Goal: Transaction & Acquisition: Purchase product/service

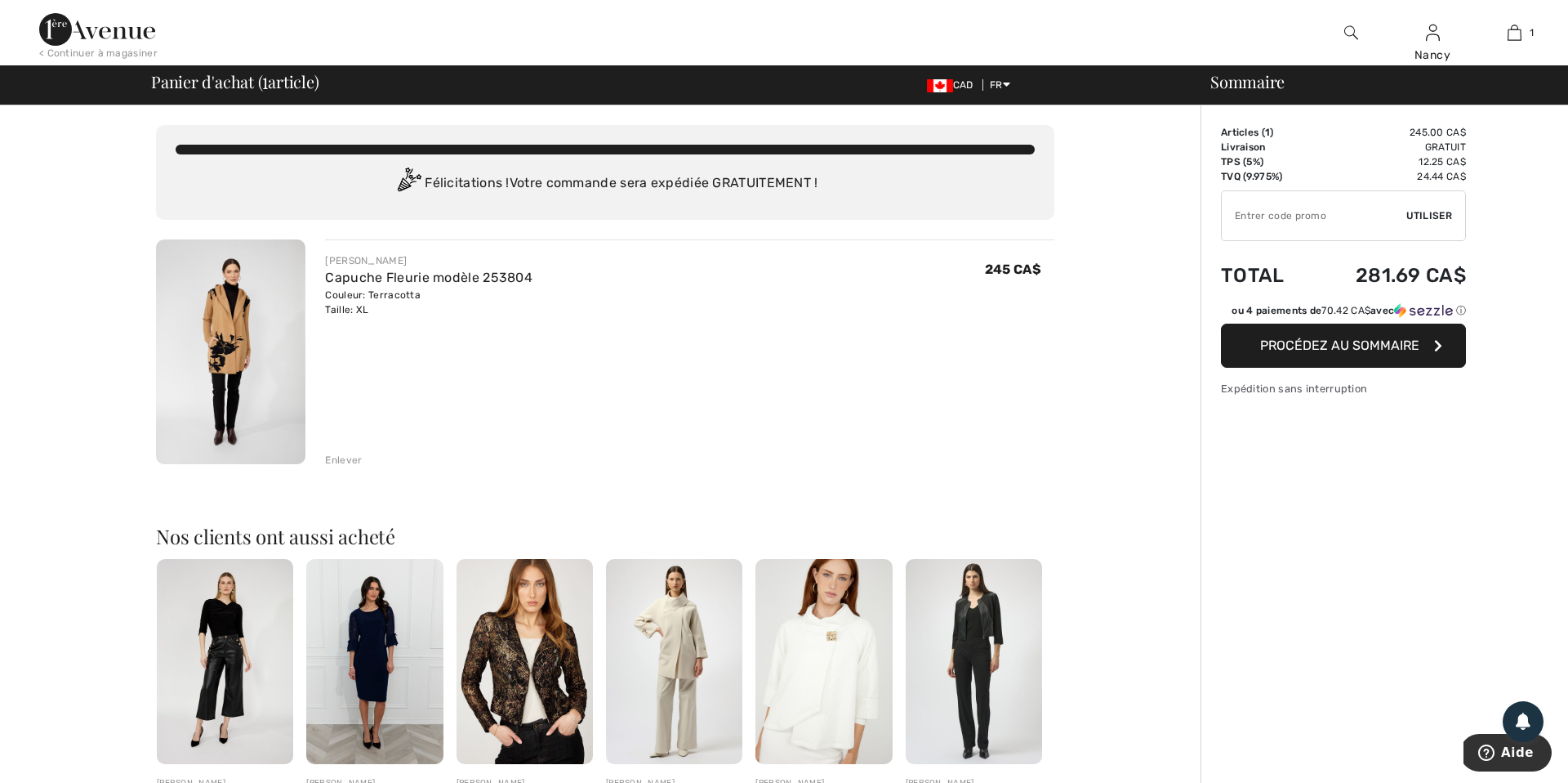
click at [1304, 344] on span "Procédez au sommaire" at bounding box center [1339, 345] width 159 height 15
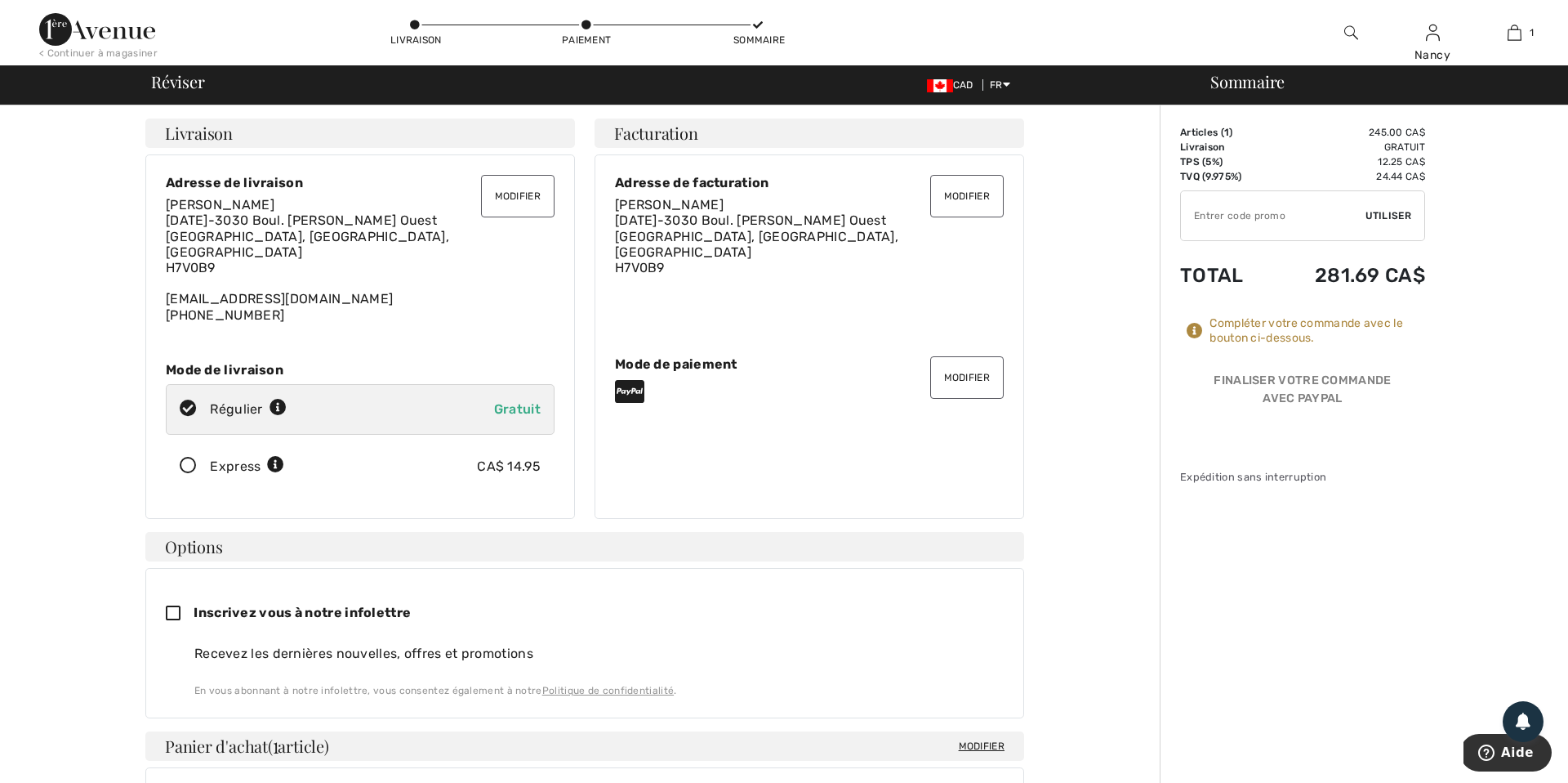
click at [954, 364] on button "Modifier" at bounding box center [967, 377] width 73 height 42
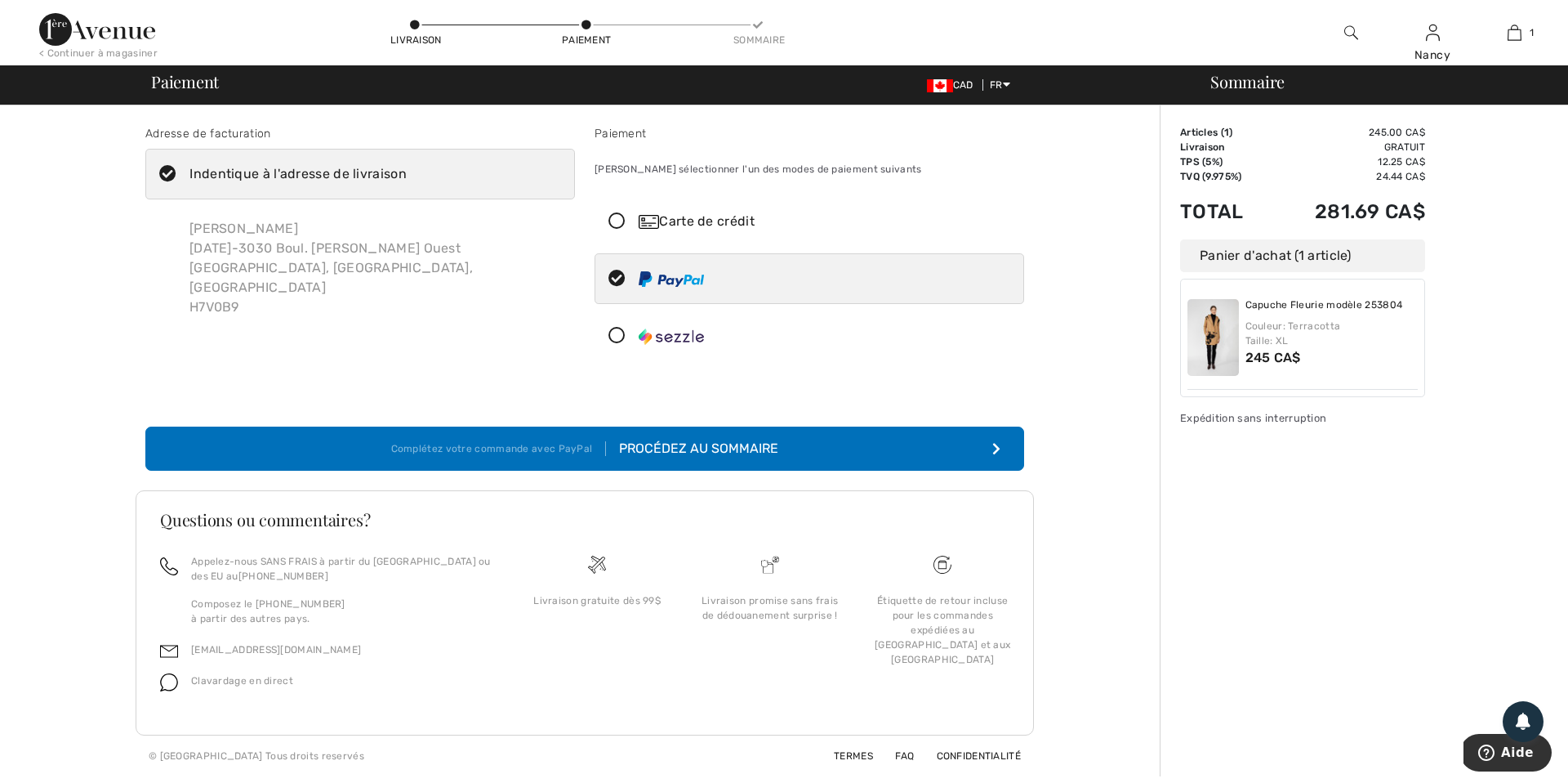
click at [620, 220] on icon at bounding box center [617, 222] width 43 height 17
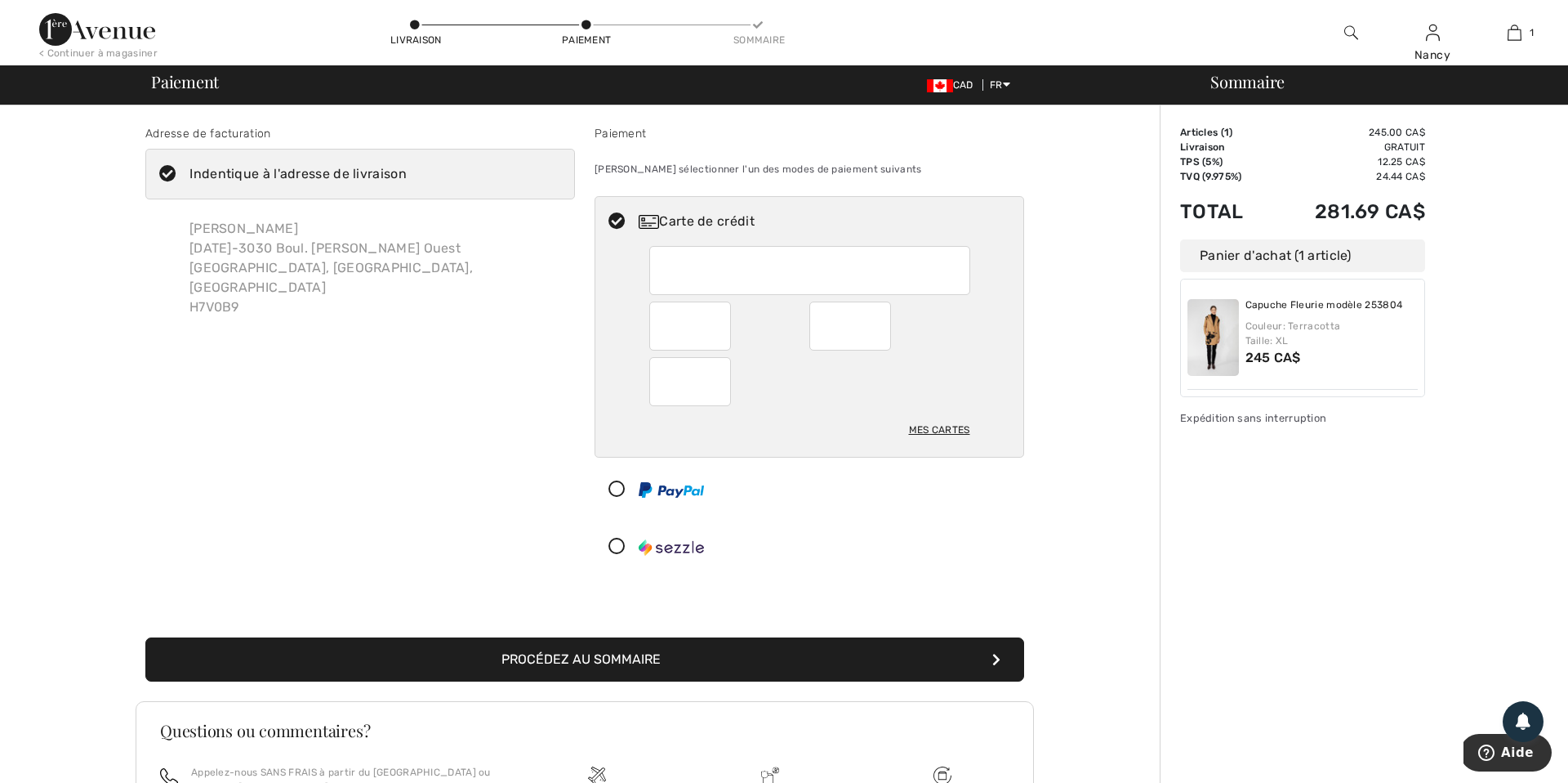
click at [626, 657] on button "Procédez au sommaire" at bounding box center [585, 659] width 879 height 44
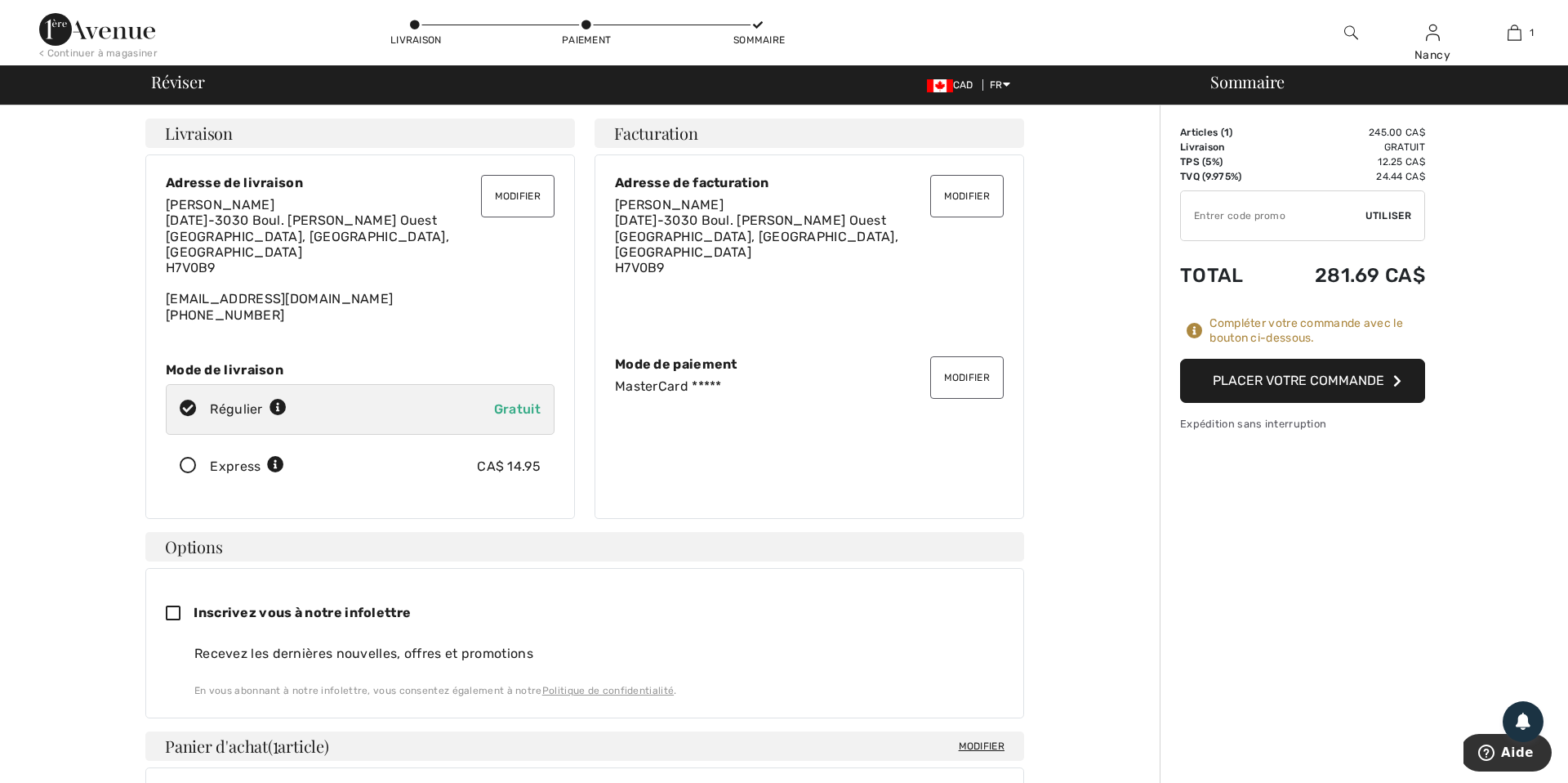
click at [1302, 383] on button "Placer votre commande" at bounding box center [1303, 380] width 245 height 44
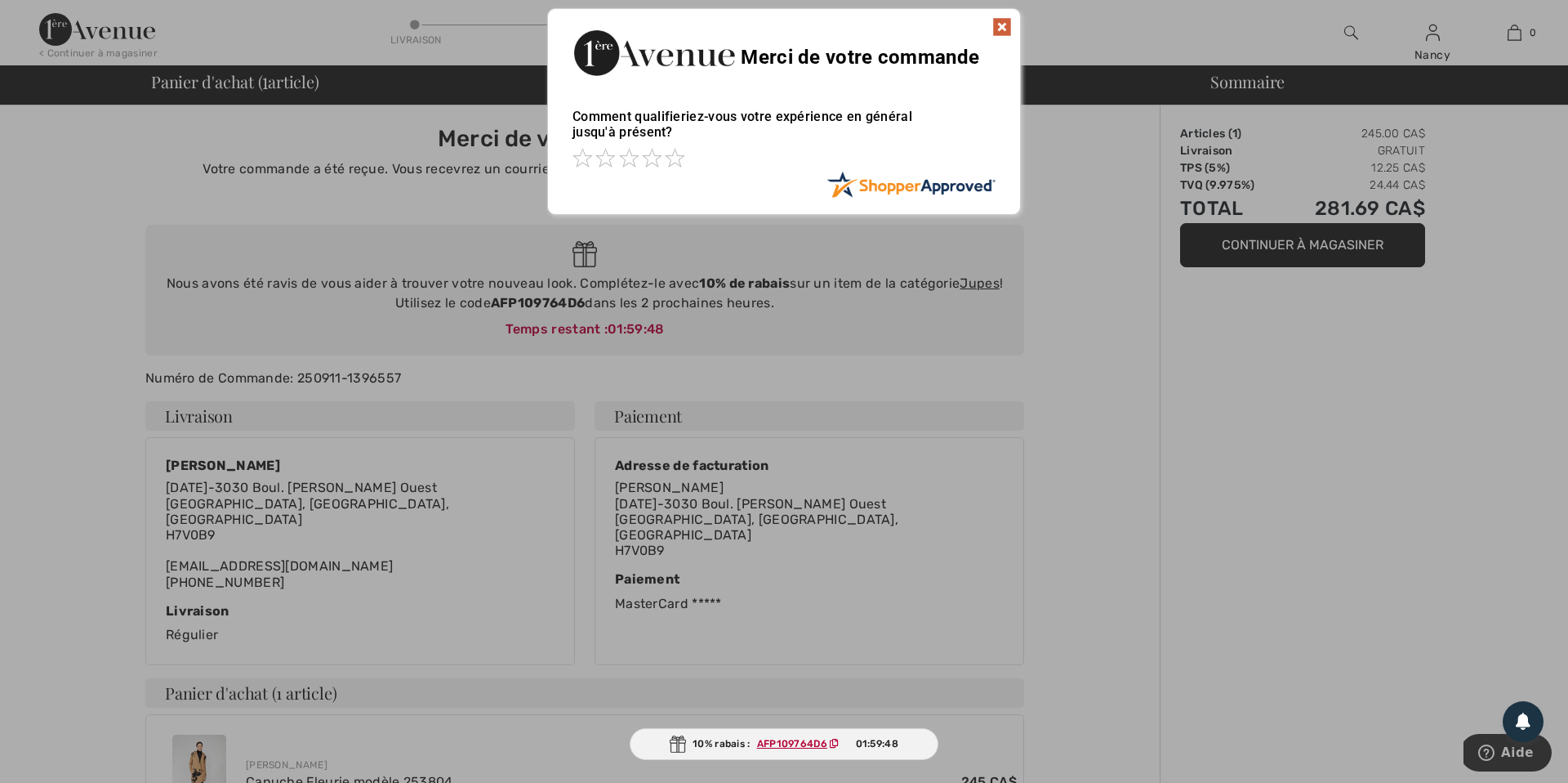
click at [1001, 28] on img at bounding box center [1002, 26] width 20 height 20
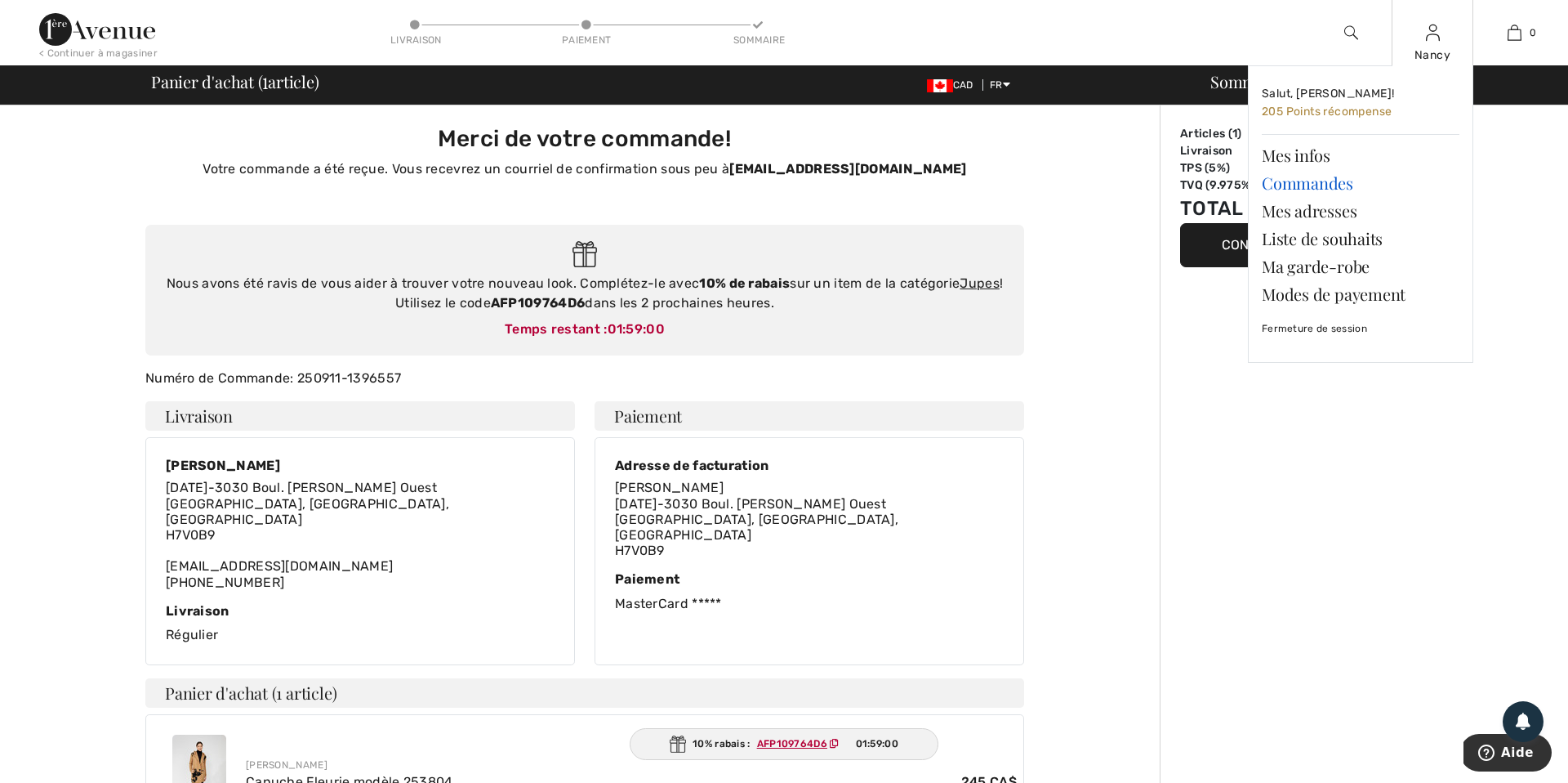
click at [1301, 184] on link "Commandes" at bounding box center [1361, 184] width 198 height 28
